Goal: Find specific page/section

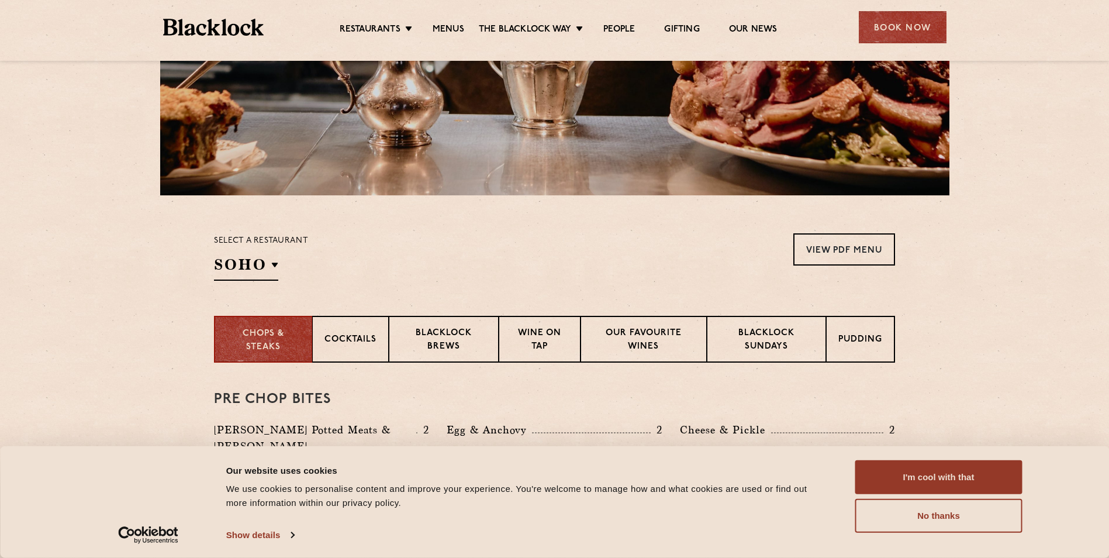
scroll to position [315, 0]
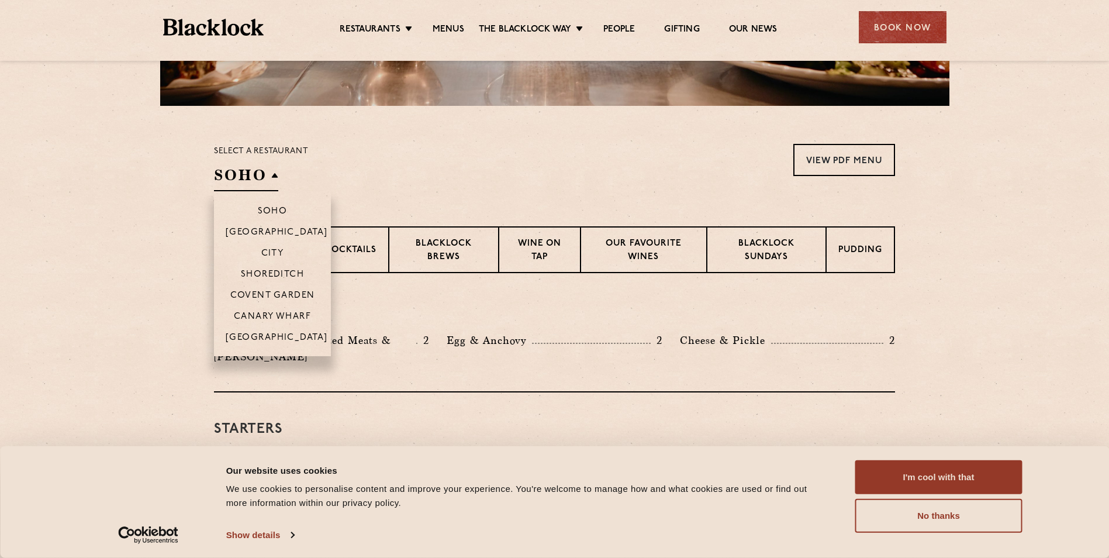
click at [273, 172] on h2 "SOHO" at bounding box center [246, 178] width 64 height 26
click at [272, 297] on p "Covent Garden" at bounding box center [272, 297] width 85 height 12
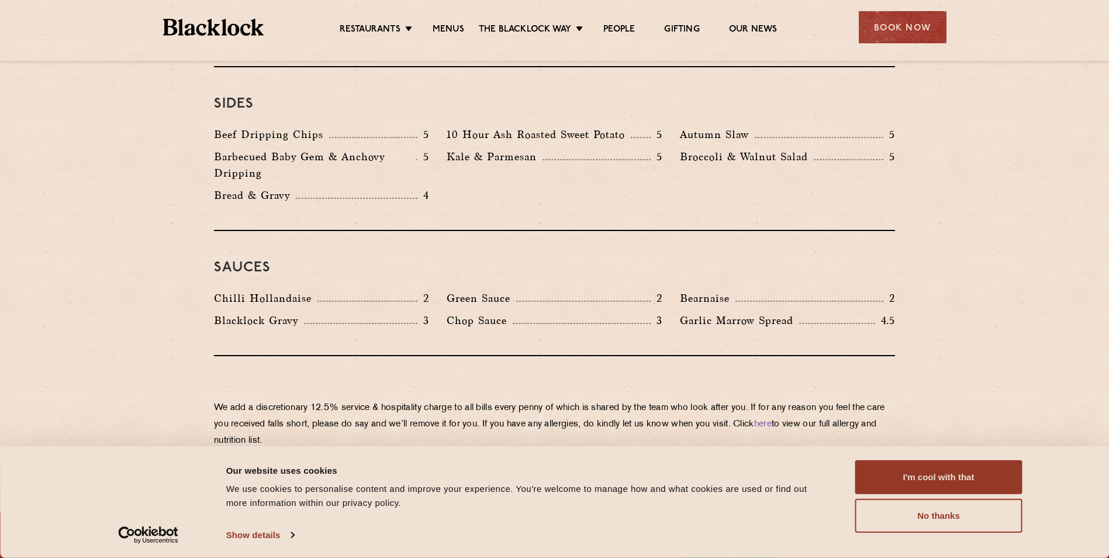
scroll to position [0, 0]
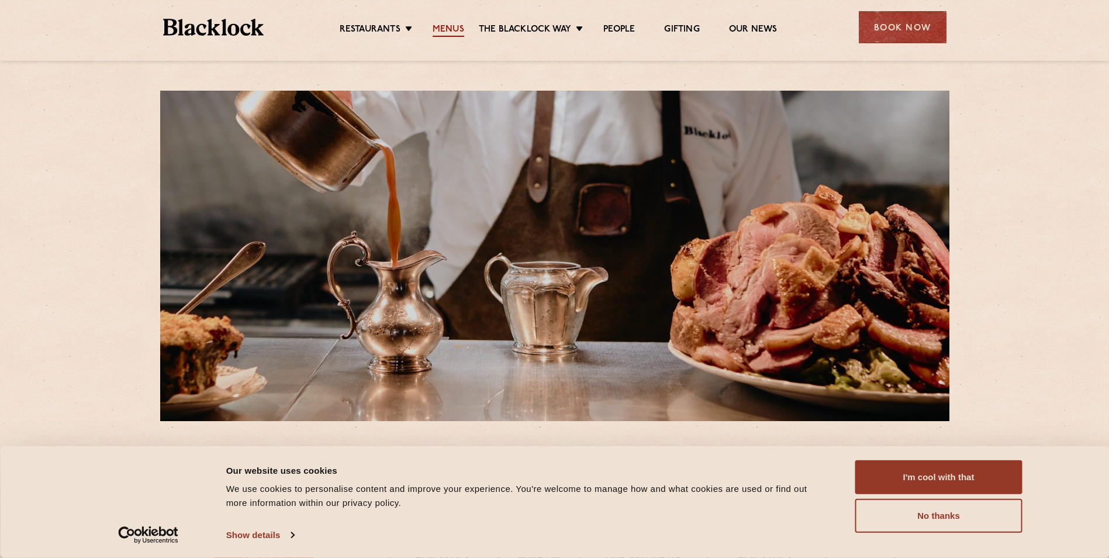
click at [458, 30] on link "Menus" at bounding box center [449, 30] width 32 height 13
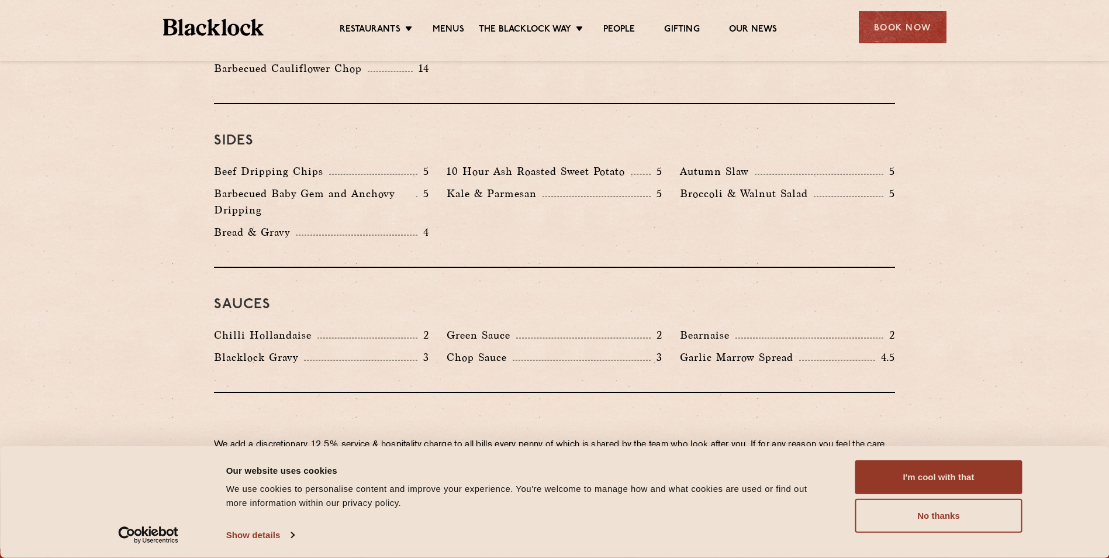
scroll to position [1754, 0]
